Goal: Find contact information: Find contact information

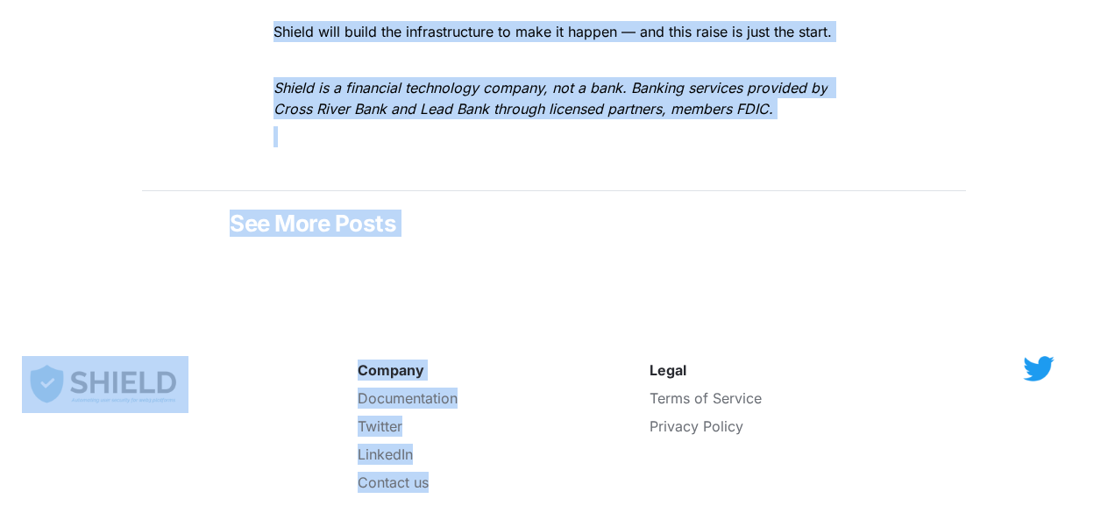
scroll to position [3117, 0]
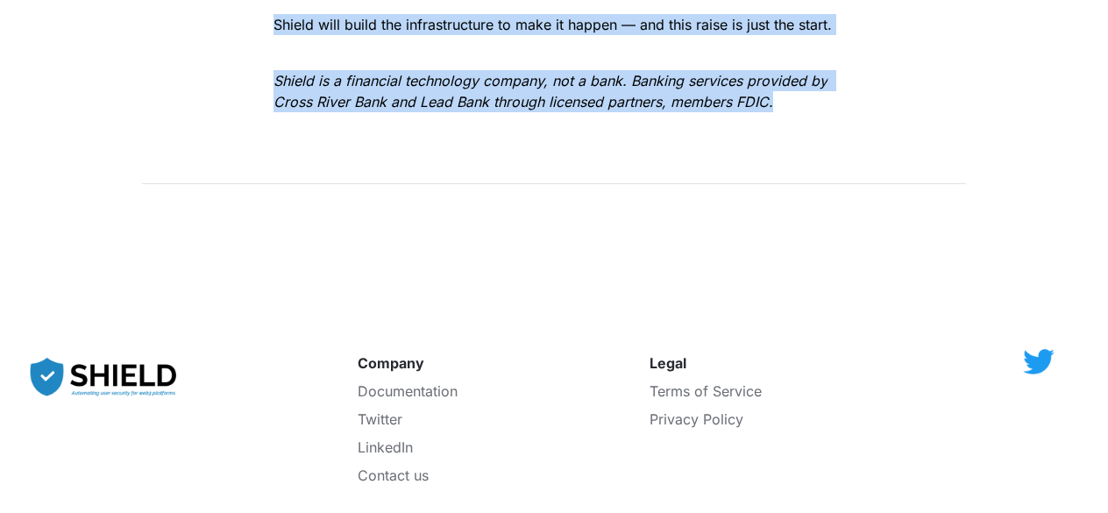
drag, startPoint x: 235, startPoint y: 134, endPoint x: 774, endPoint y: 102, distance: 540.1
copy div "Lor ipsu dolorsi - a consect adipi eli seddoe tempo incididunt: Utlabo etdolo $…"
click at [399, 466] on span "Contact us" at bounding box center [393, 475] width 71 height 18
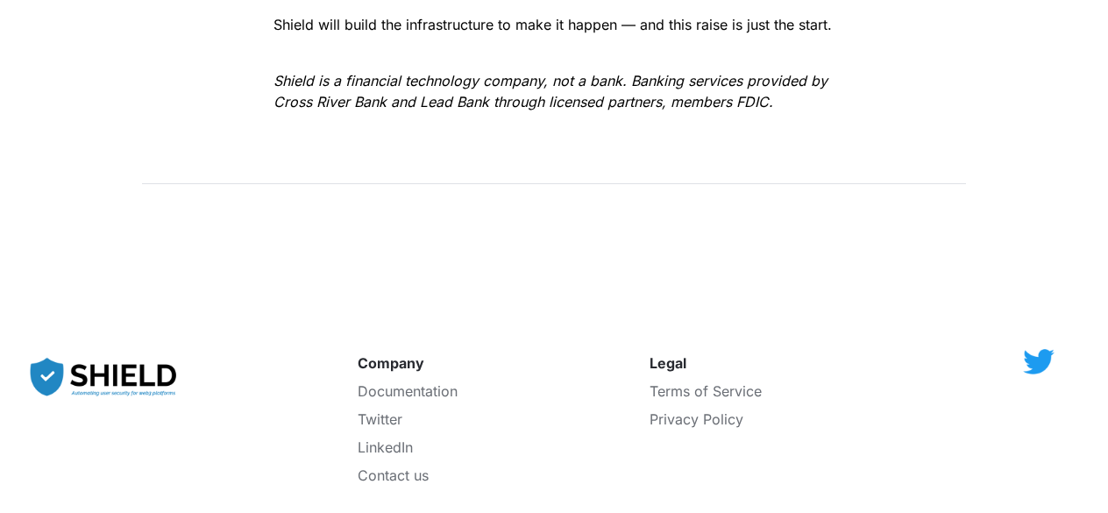
click at [295, 258] on p at bounding box center [554, 272] width 614 height 28
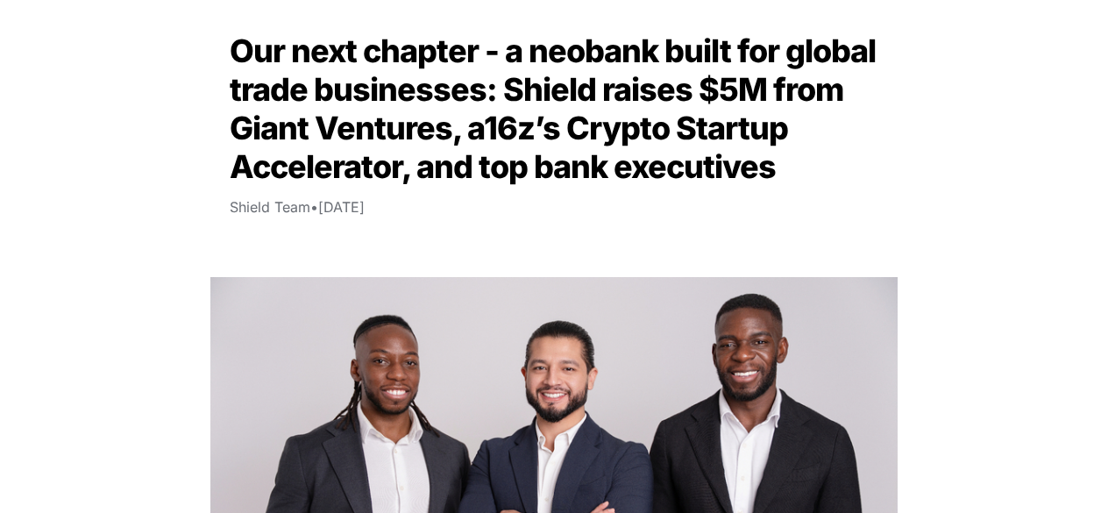
scroll to position [0, 0]
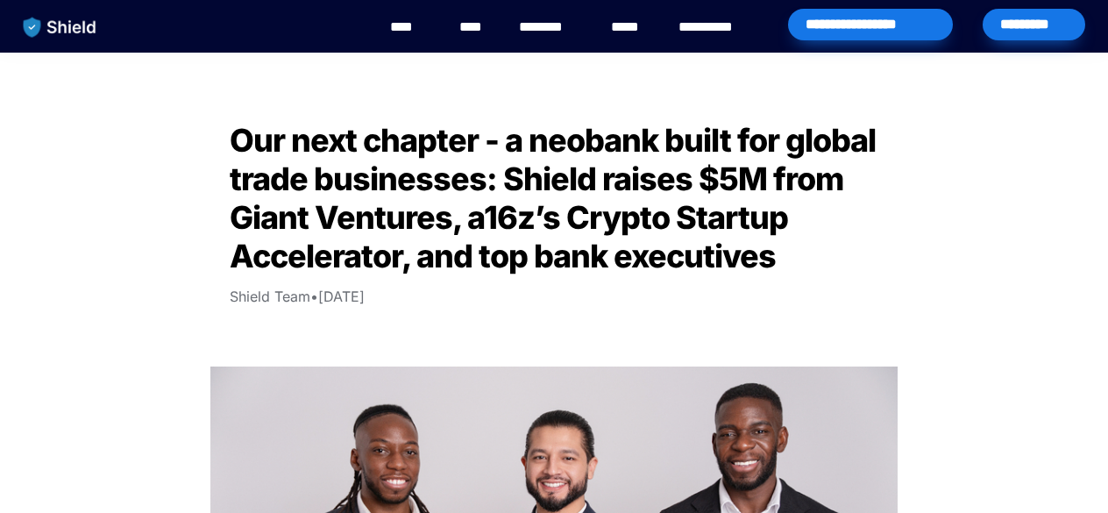
click at [70, 26] on img "main navigation" at bounding box center [60, 27] width 90 height 37
